Goal: Information Seeking & Learning: Check status

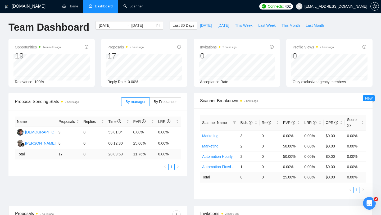
click at [85, 40] on div "Opportunities 14 minutes ago 19 Relevance 100%" at bounding box center [51, 63] width 86 height 48
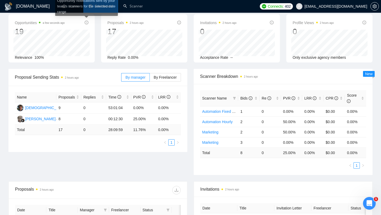
click at [87, 21] on icon "info-circle" at bounding box center [87, 23] width 4 height 4
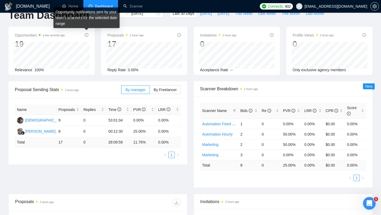
scroll to position [0, 0]
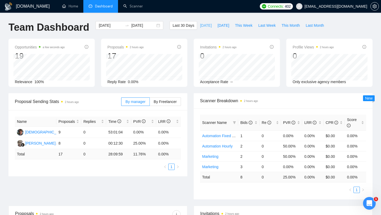
click at [200, 26] on span "[DATE]" at bounding box center [206, 25] width 12 height 6
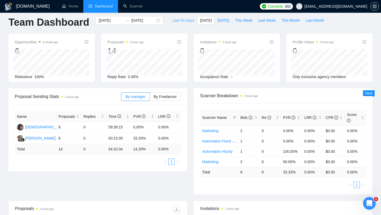
click at [179, 20] on span "Last 30 Days" at bounding box center [184, 20] width 22 height 6
click at [200, 20] on span "[DATE]" at bounding box center [206, 20] width 12 height 6
click at [182, 20] on span "Last 30 Days" at bounding box center [184, 20] width 22 height 6
type input "[DATE]"
click at [161, 100] on label "By Freelancer" at bounding box center [165, 96] width 31 height 8
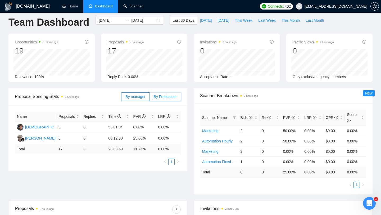
click at [150, 98] on input "By Freelancer" at bounding box center [150, 98] width 0 height 0
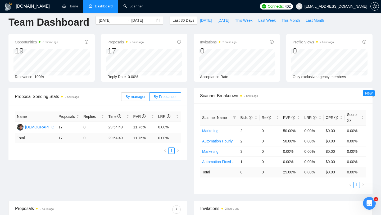
click at [144, 99] on label "By manager" at bounding box center [135, 96] width 28 height 8
click at [121, 98] on input "By manager" at bounding box center [121, 98] width 0 height 0
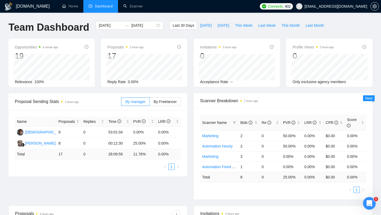
click at [135, 46] on time "2 hours ago" at bounding box center [137, 47] width 14 height 3
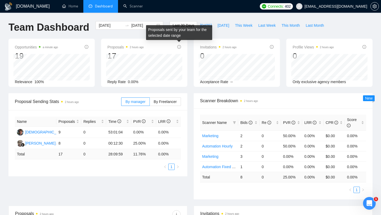
click at [179, 48] on icon "info-circle" at bounding box center [179, 47] width 4 height 4
